Goal: Navigation & Orientation: Find specific page/section

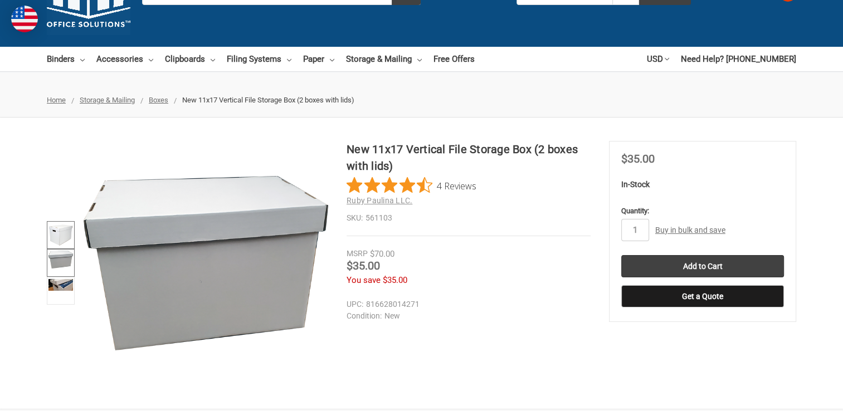
click at [65, 229] on img at bounding box center [60, 235] width 25 height 25
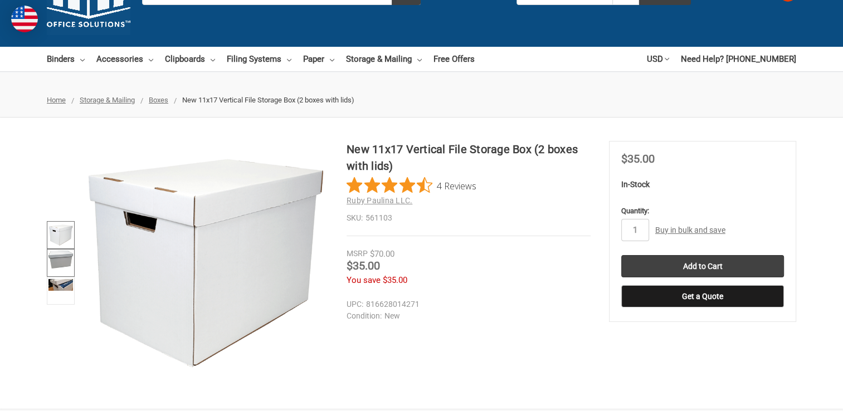
click at [61, 257] on img at bounding box center [60, 259] width 25 height 17
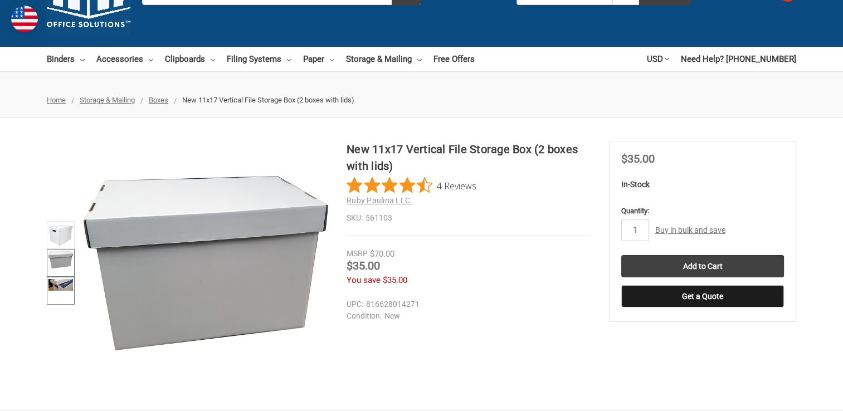
click at [58, 297] on link at bounding box center [61, 291] width 28 height 28
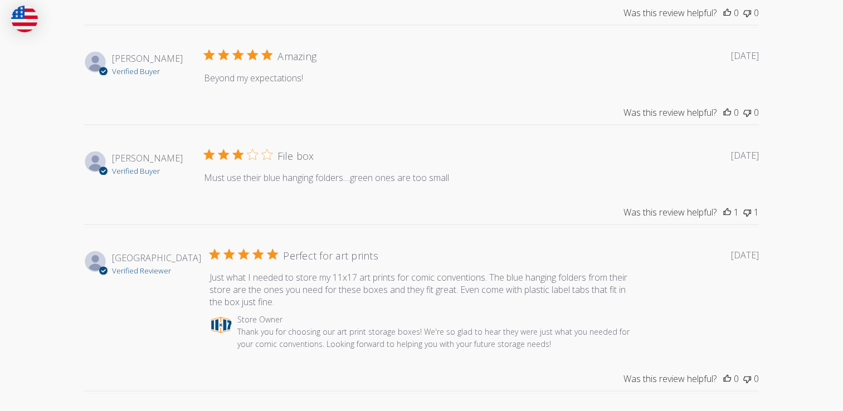
scroll to position [1356, 0]
